Goal: Information Seeking & Learning: Learn about a topic

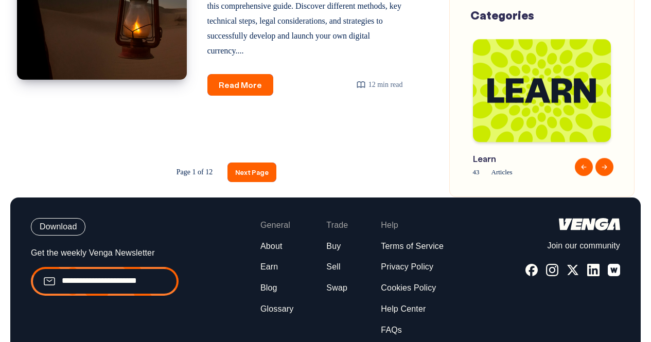
scroll to position [1896, 0]
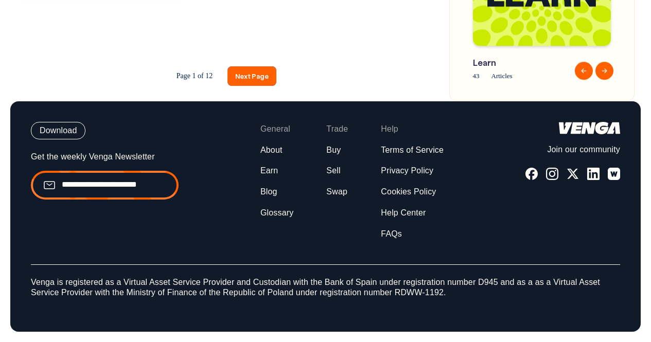
click at [255, 62] on nav "Page 1 of 12 Next Page" at bounding box center [220, 76] width 406 height 50
click at [254, 71] on link "Next Page" at bounding box center [251, 75] width 49 height 19
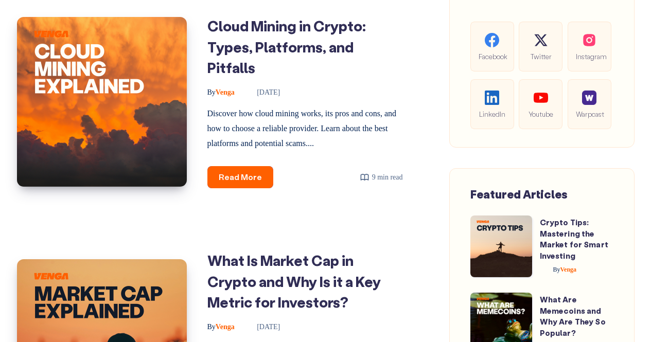
scroll to position [659, 0]
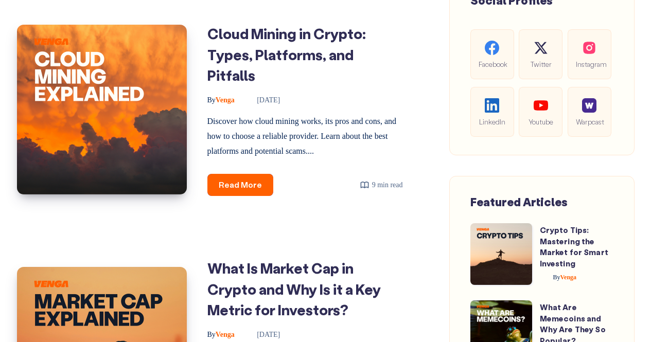
click at [254, 71] on link "Cloud Mining in Crypto: Types, Platforms, and Pitfalls" at bounding box center [286, 54] width 158 height 60
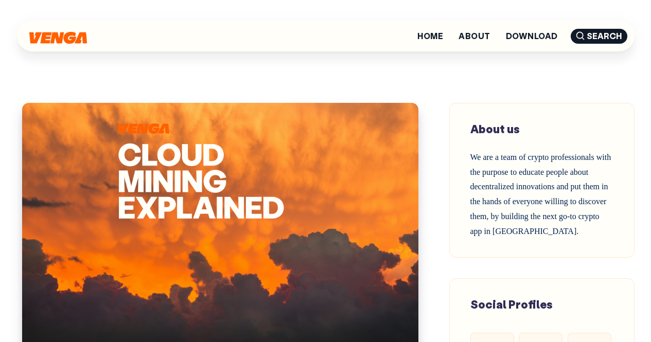
click at [401, 63] on div "Home About Download Search" at bounding box center [325, 36] width 617 height 72
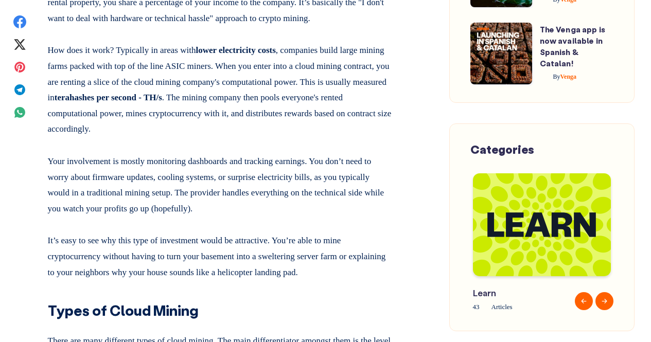
scroll to position [823, 0]
